Goal: Transaction & Acquisition: Purchase product/service

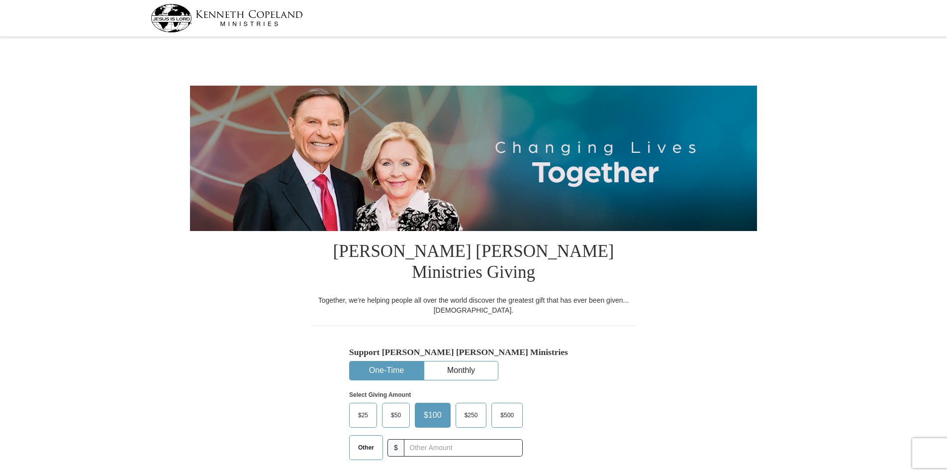
select select "MO"
click at [434, 439] on input "text" at bounding box center [463, 447] width 110 height 17
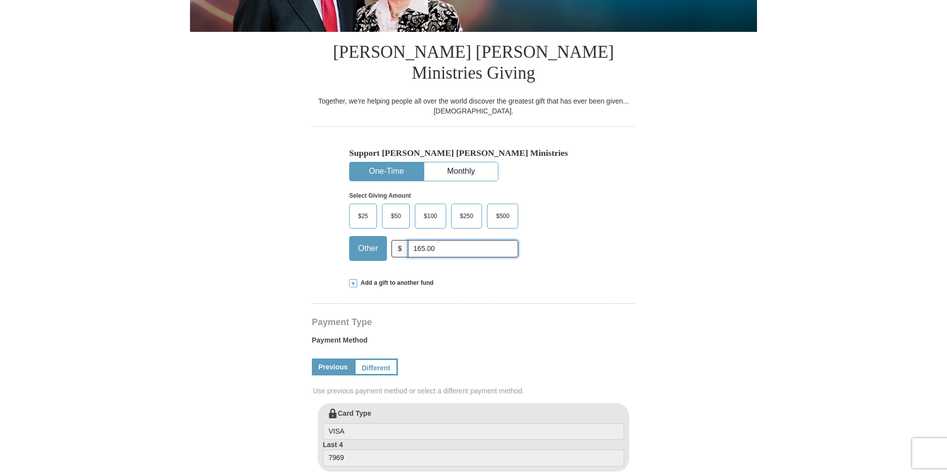
scroll to position [249, 0]
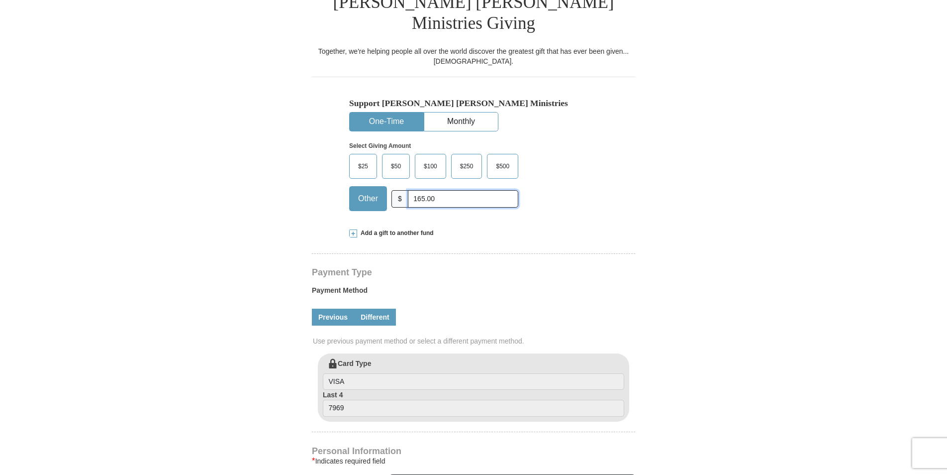
type input "165.00"
click at [369, 308] on link "Different" at bounding box center [375, 316] width 42 height 17
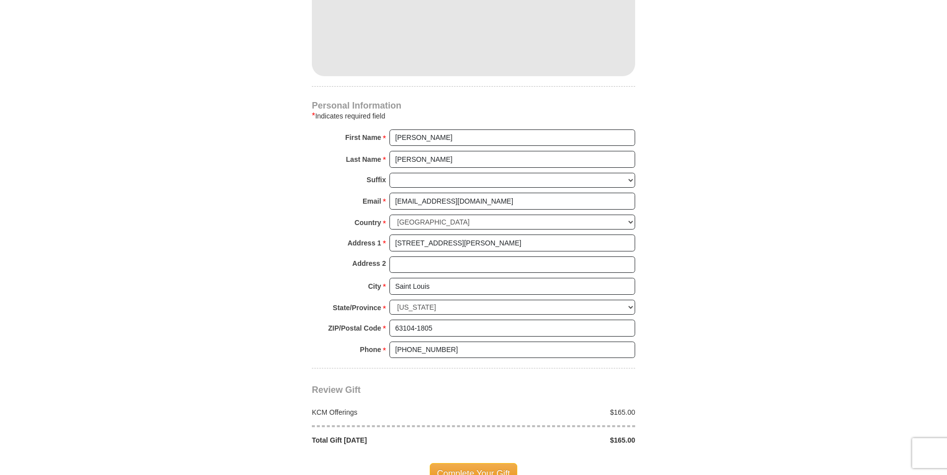
scroll to position [696, 0]
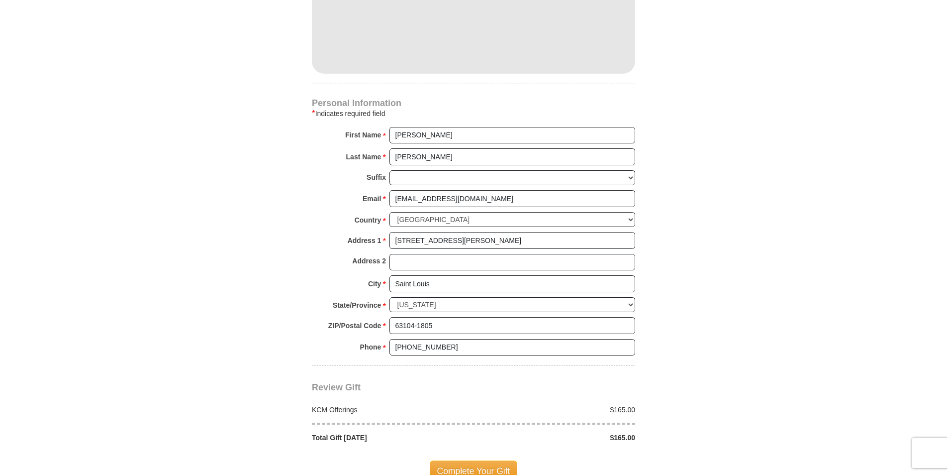
click at [478, 460] on span "Complete Your Gift" at bounding box center [474, 470] width 88 height 21
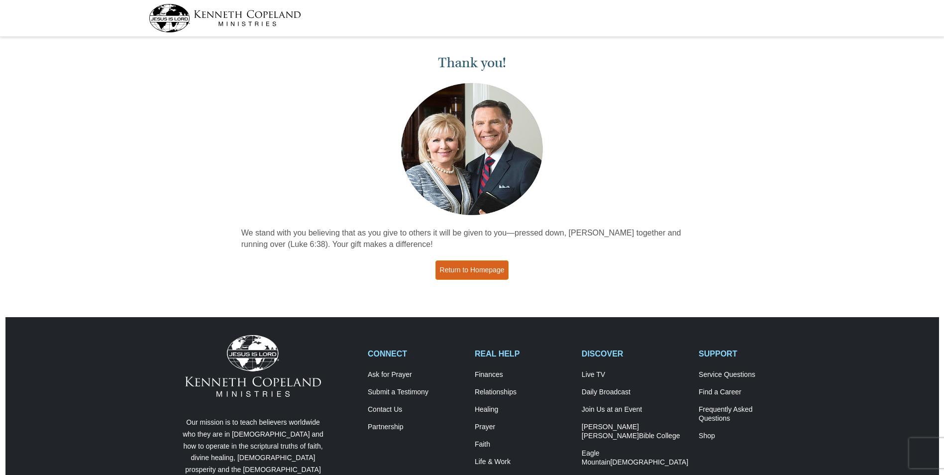
click at [469, 272] on link "Return to Homepage" at bounding box center [472, 269] width 74 height 19
